Goal: Transaction & Acquisition: Purchase product/service

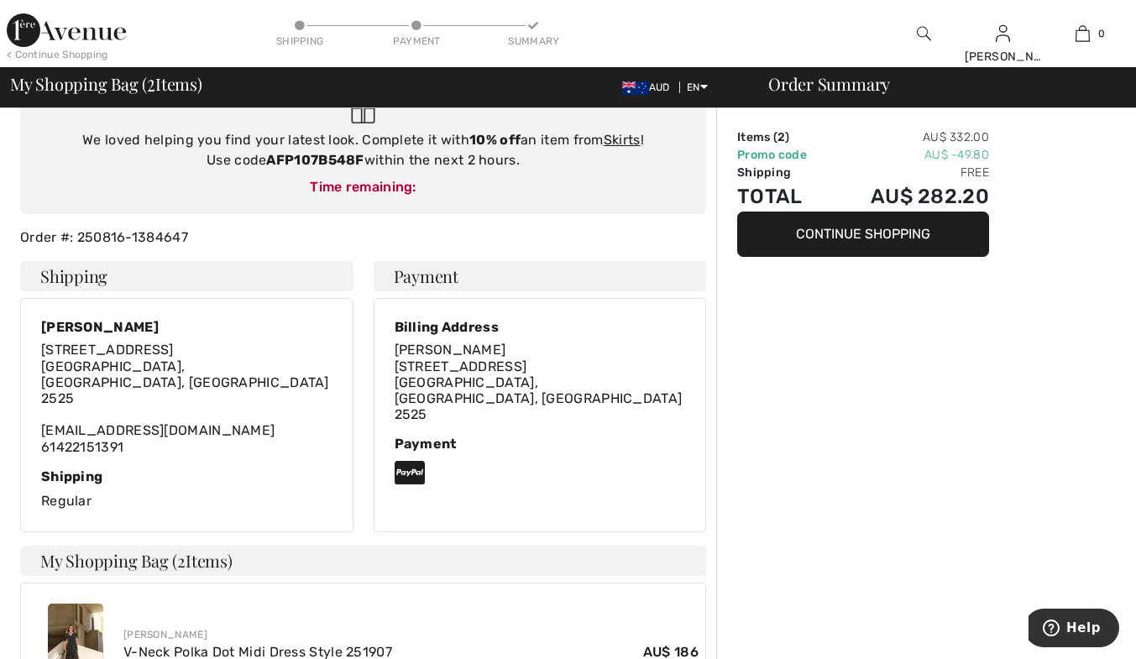
scroll to position [173, 0]
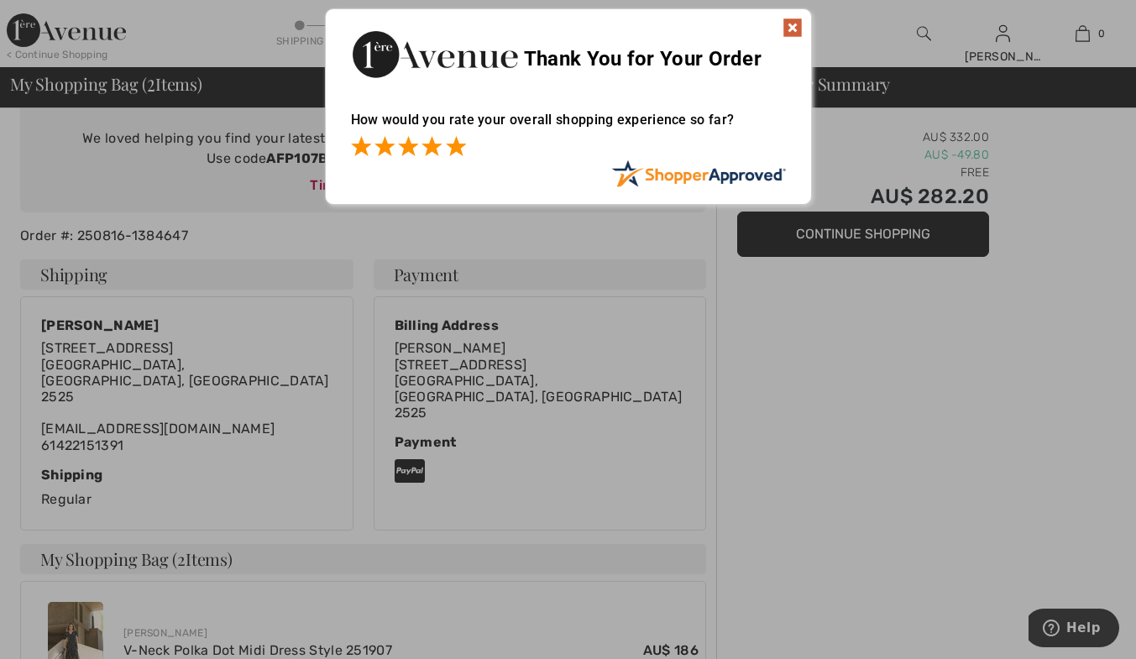
click at [451, 150] on span at bounding box center [456, 146] width 20 height 20
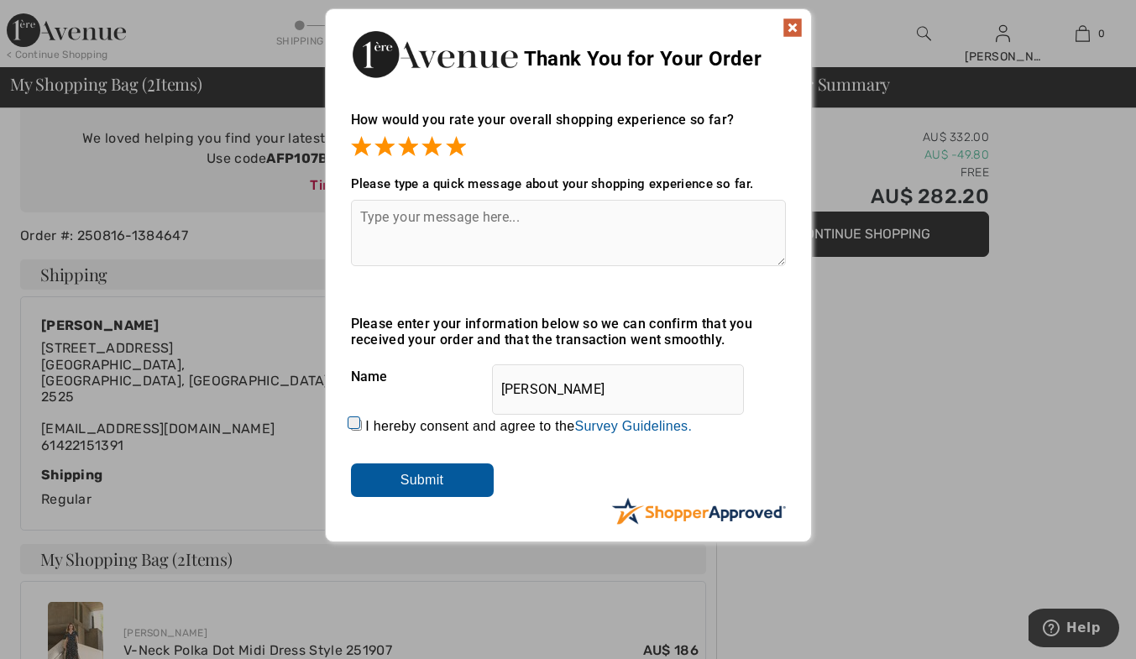
click at [793, 27] on img at bounding box center [792, 28] width 20 height 20
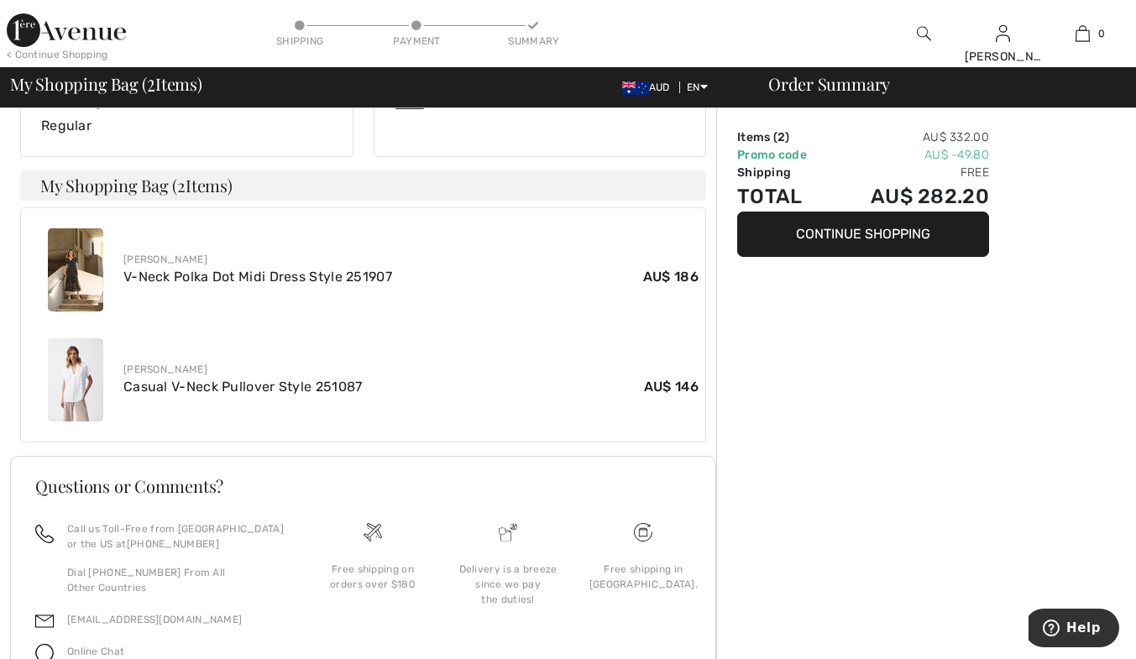
scroll to position [549, 0]
